Goal: Navigation & Orientation: Understand site structure

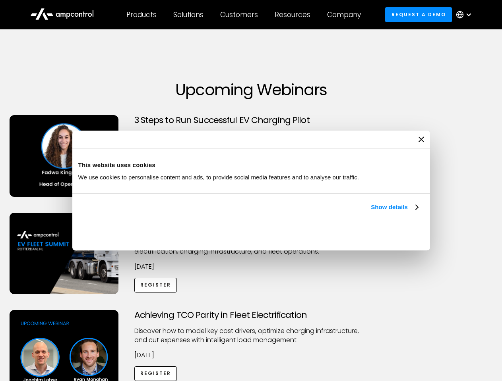
click at [371, 212] on link "Show details" at bounding box center [394, 208] width 47 height 10
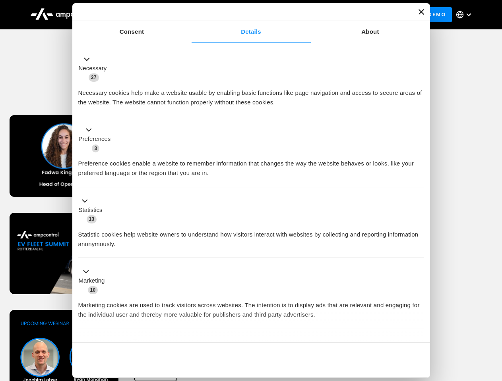
click at [419, 329] on ul "Necessary 27 Necessary cookies help make a website usable by enabling basic fun…" at bounding box center [250, 209] width 353 height 327
click at [493, 320] on div "Achieving TCO Parity in Fleet Electrification Discover how to model key cost dr…" at bounding box center [251, 372] width 499 height 125
click at [244, 15] on div "Customers" at bounding box center [239, 14] width 38 height 9
click at [141, 15] on div "Products" at bounding box center [141, 14] width 30 height 9
click at [189, 15] on div "Solutions" at bounding box center [188, 14] width 30 height 9
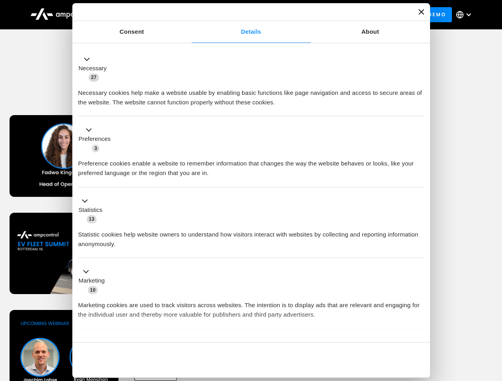
click at [240, 15] on div "Customers" at bounding box center [239, 14] width 38 height 9
click at [294, 15] on div "Resources" at bounding box center [293, 14] width 36 height 9
click at [347, 15] on div "Company" at bounding box center [344, 14] width 34 height 9
click at [466, 15] on div at bounding box center [468, 15] width 6 height 6
